Goal: Find specific page/section: Find specific page/section

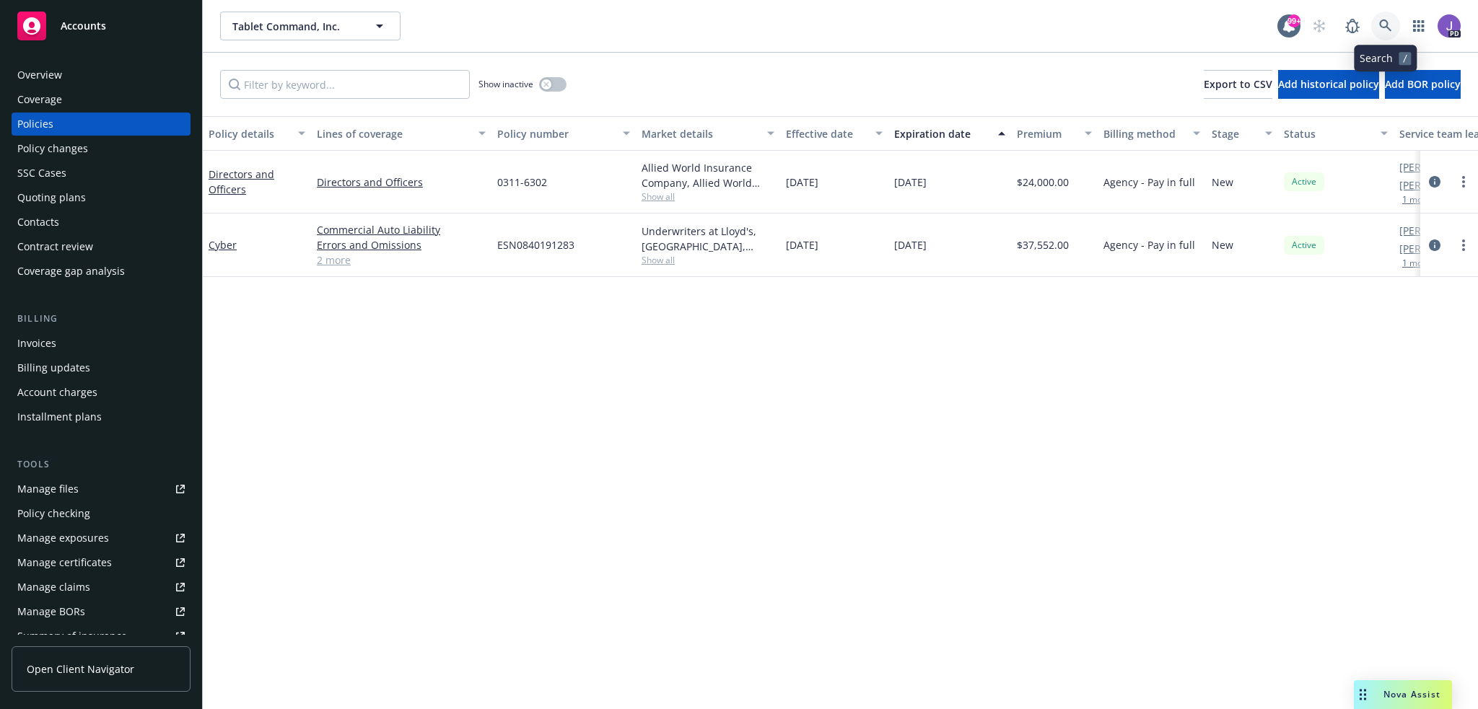
click at [1389, 25] on icon at bounding box center [1385, 25] width 13 height 13
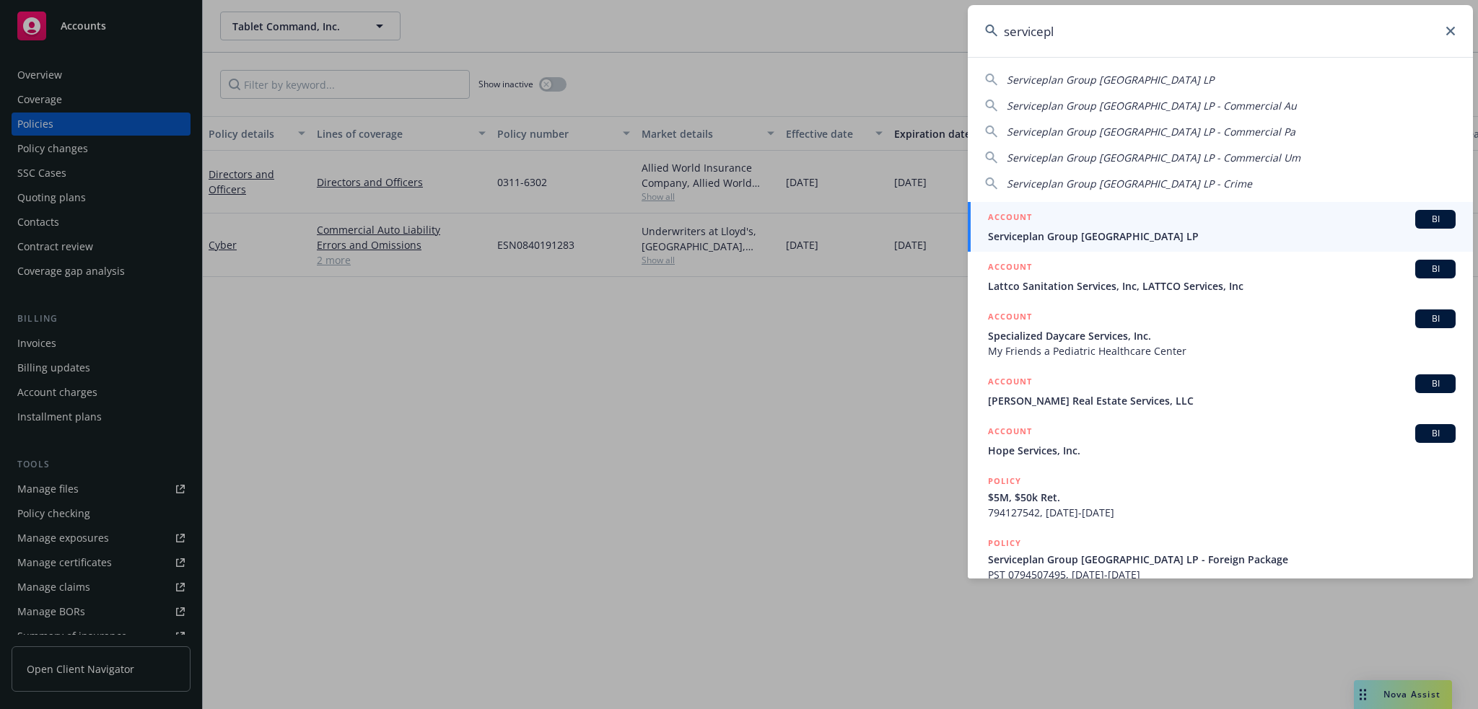
type input "servicepl"
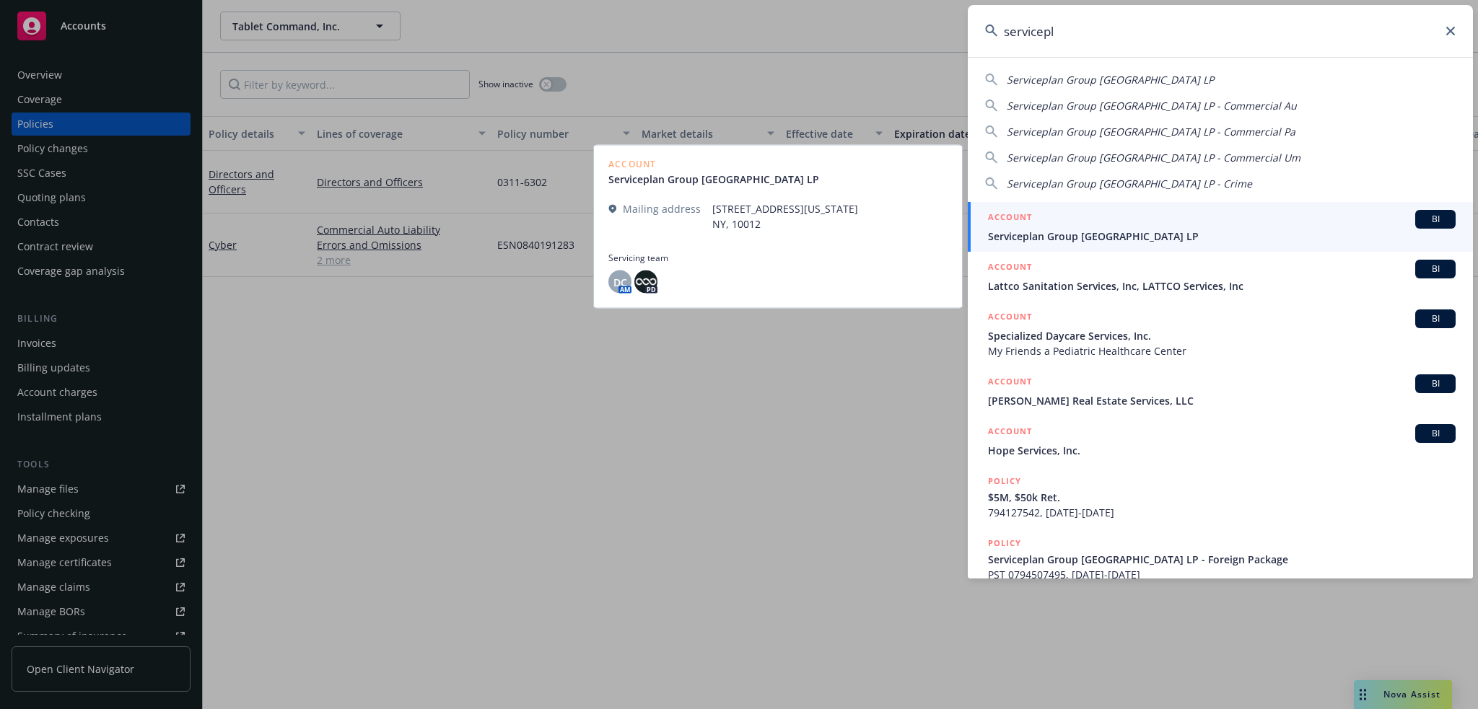
click at [1064, 235] on span "Serviceplan Group [GEOGRAPHIC_DATA] LP" at bounding box center [1222, 236] width 468 height 15
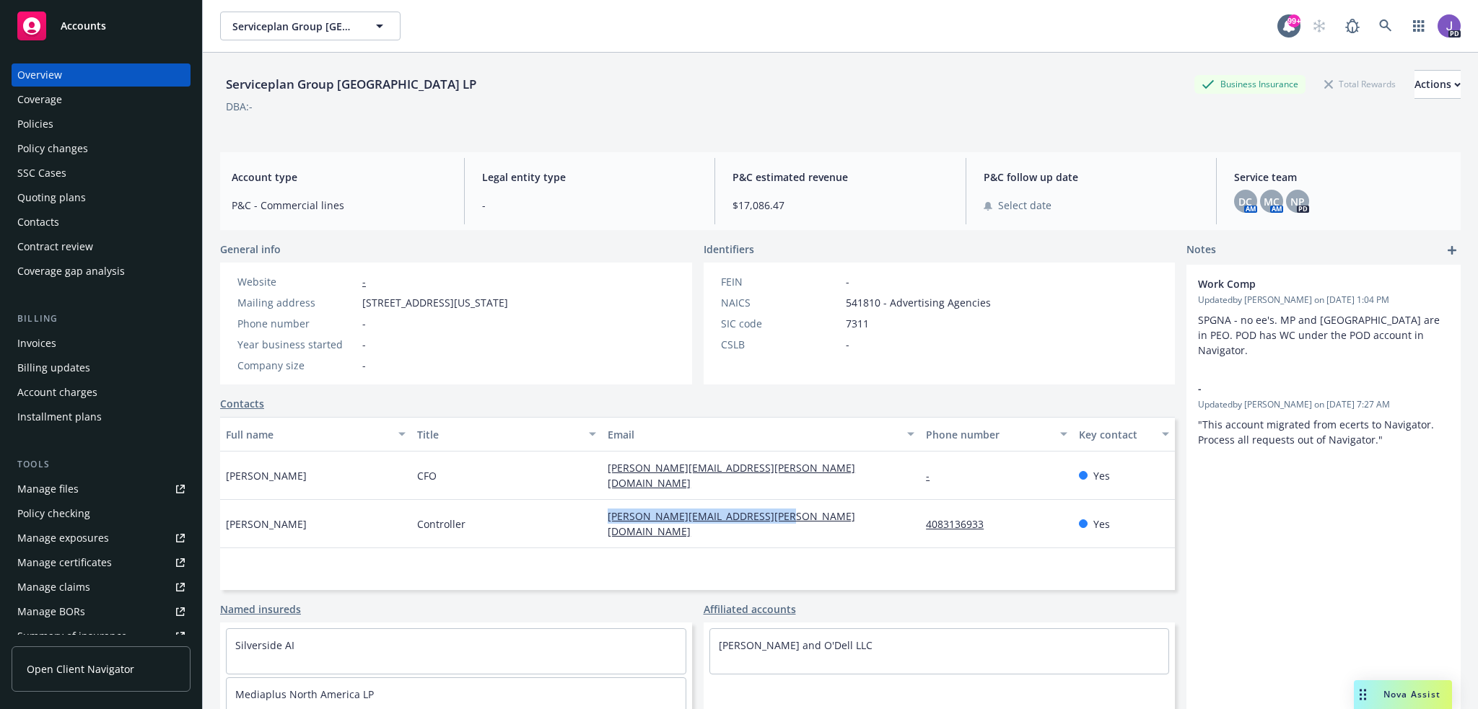
drag, startPoint x: 813, startPoint y: 507, endPoint x: 603, endPoint y: 505, distance: 210.1
click at [603, 505] on div "[PERSON_NAME][EMAIL_ADDRESS][PERSON_NAME][DOMAIN_NAME]" at bounding box center [761, 524] width 318 height 48
copy link "[PERSON_NAME][EMAIL_ADDRESS][PERSON_NAME][DOMAIN_NAME]"
click at [75, 125] on div "Policies" at bounding box center [100, 124] width 167 height 23
